Goal: Find specific page/section: Find specific page/section

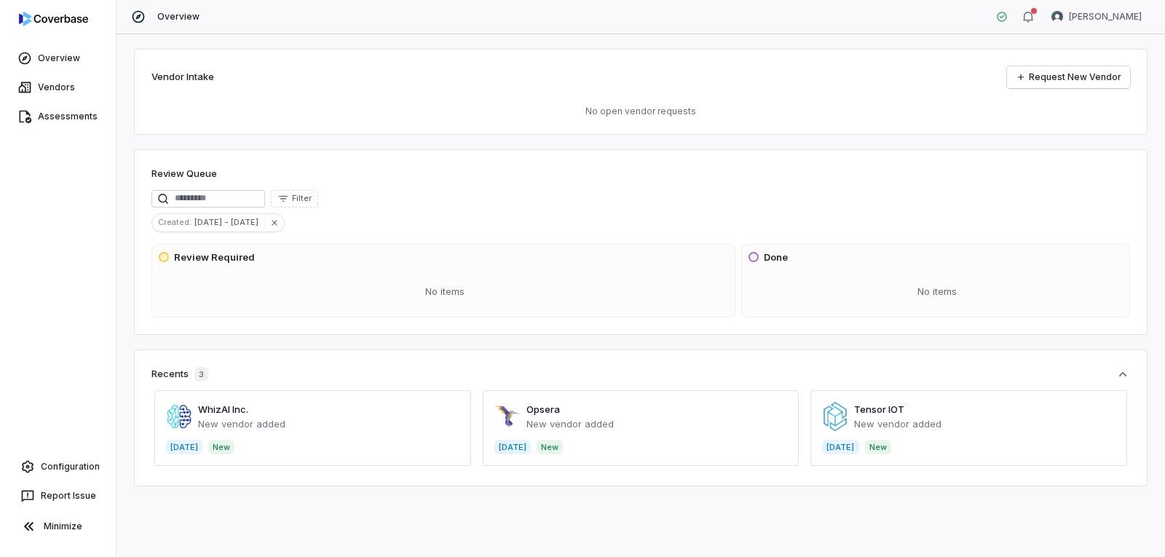
click at [253, 419] on span at bounding box center [312, 428] width 317 height 76
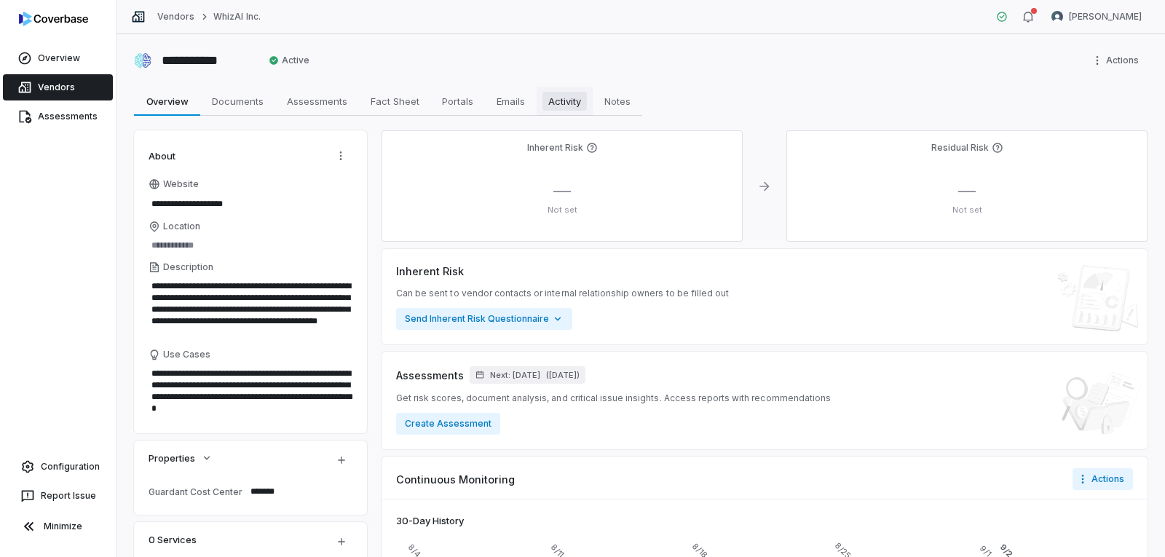
click at [576, 103] on span "Activity" at bounding box center [564, 101] width 44 height 19
type textarea "*"
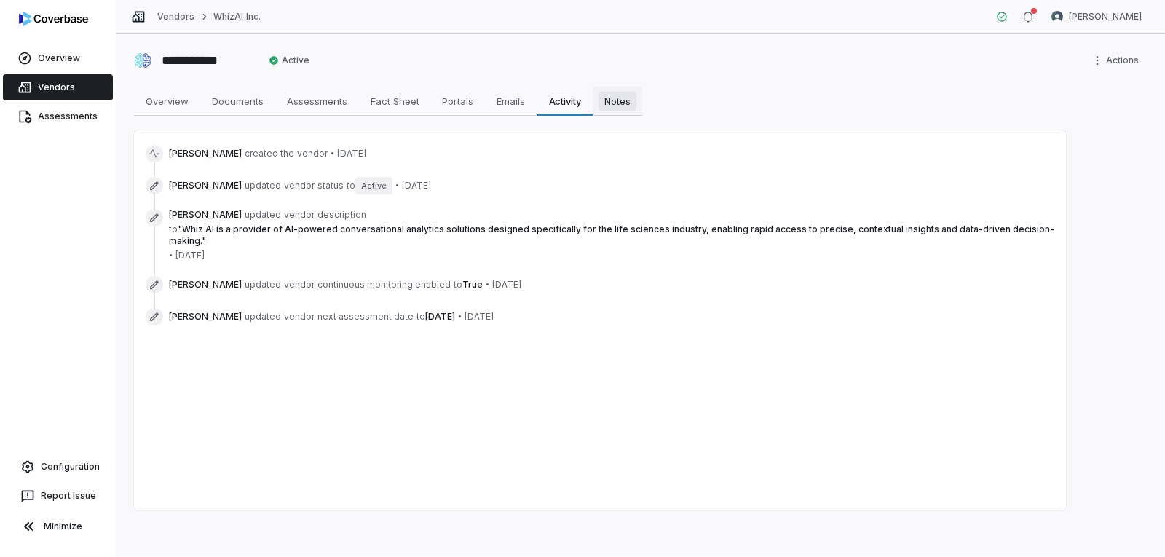
click at [603, 103] on span "Notes" at bounding box center [617, 101] width 38 height 19
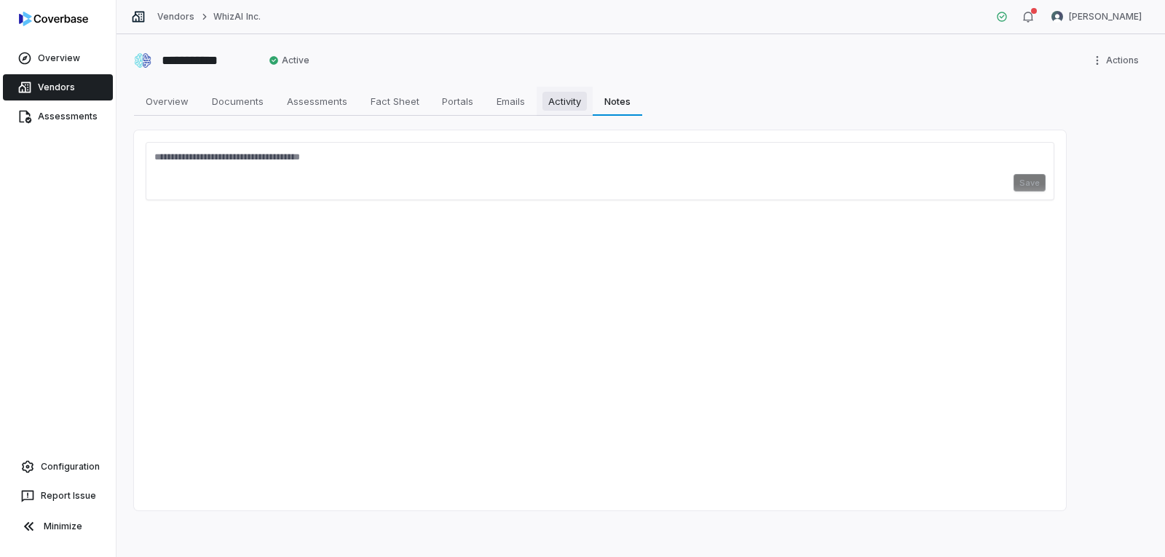
click at [561, 103] on span "Activity" at bounding box center [564, 101] width 44 height 19
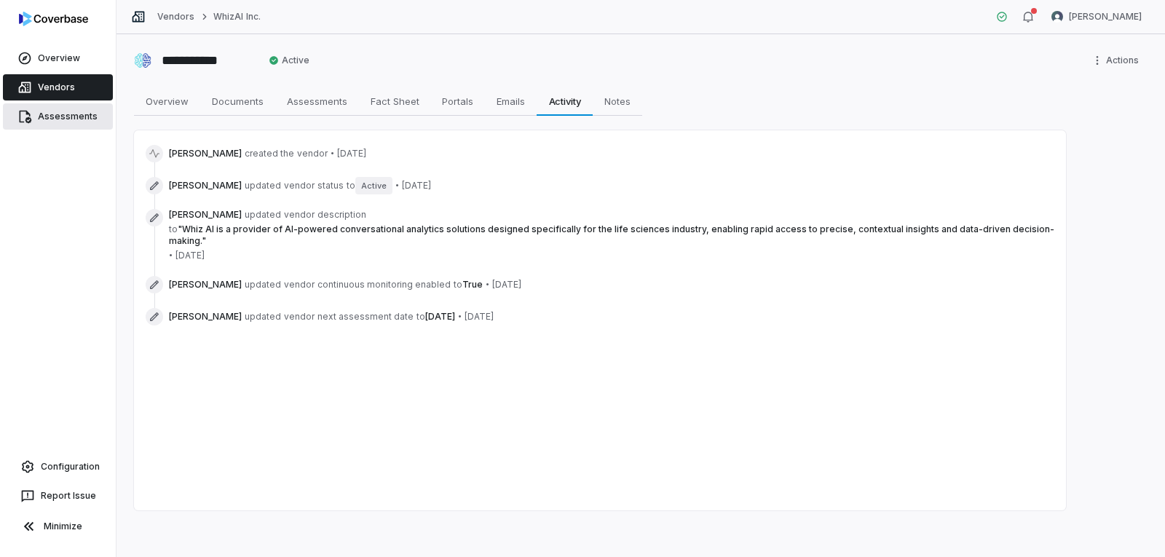
drag, startPoint x: 77, startPoint y: 114, endPoint x: 109, endPoint y: 124, distance: 33.4
click at [77, 115] on link "Assessments" at bounding box center [58, 116] width 110 height 26
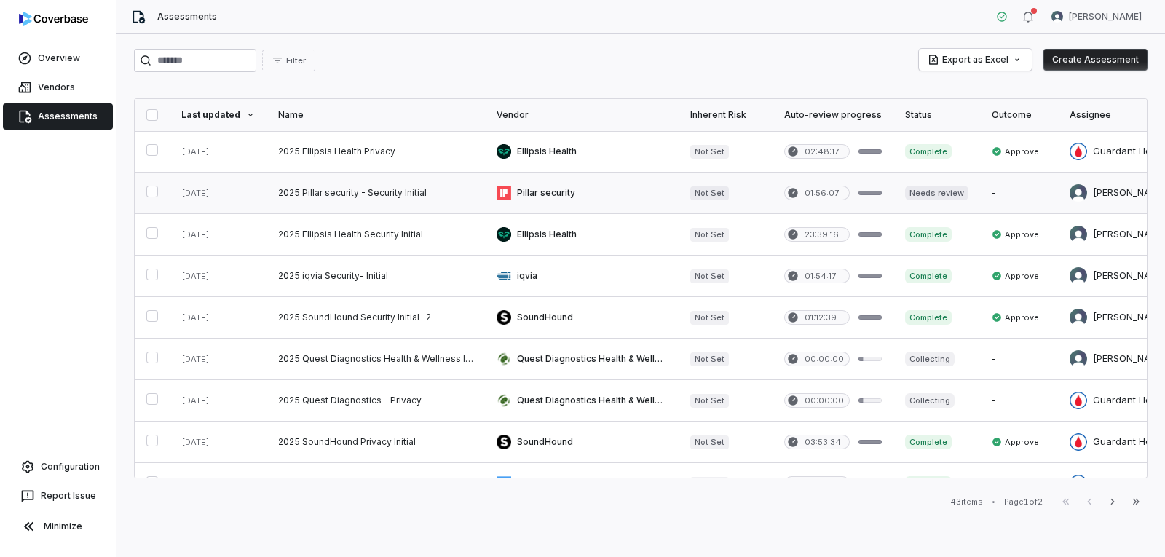
click at [343, 191] on link at bounding box center [375, 193] width 218 height 41
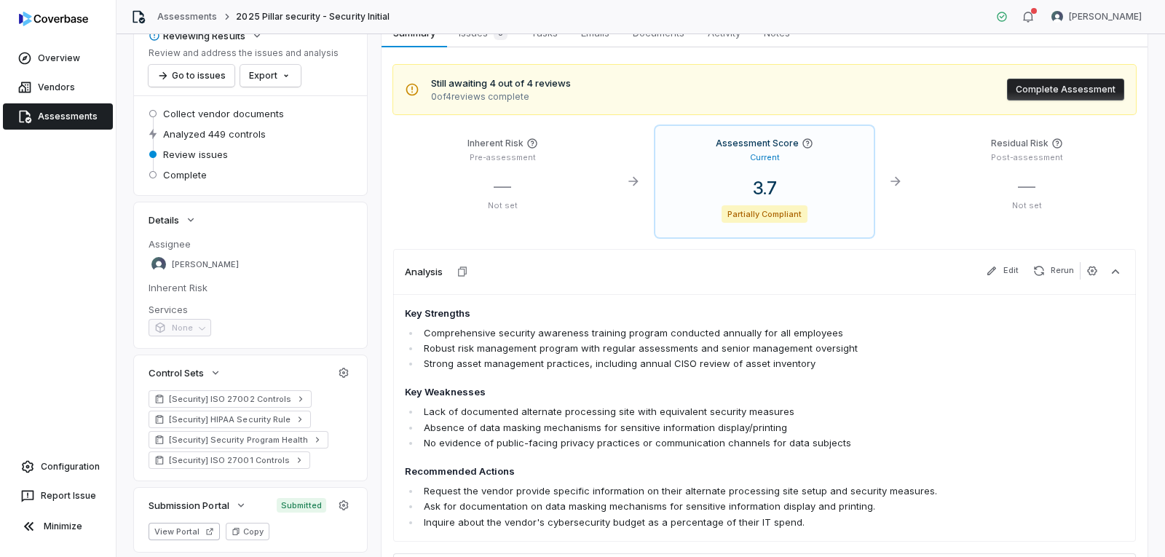
scroll to position [146, 0]
